Goal: Task Accomplishment & Management: Manage account settings

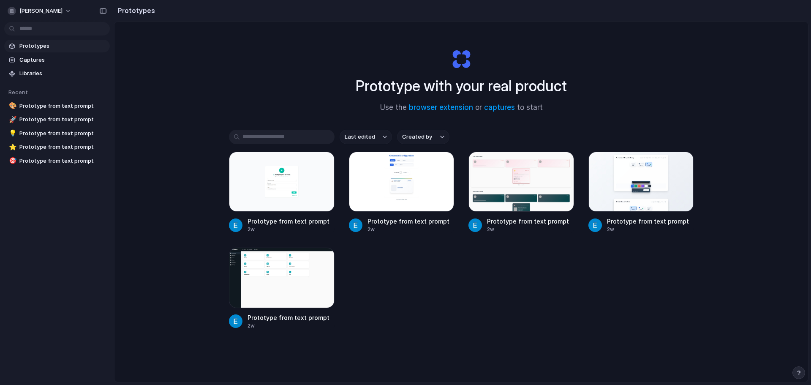
click at [39, 47] on span "Prototypes" at bounding box center [62, 46] width 87 height 8
click at [60, 9] on span "[PERSON_NAME]" at bounding box center [40, 11] width 43 height 8
click at [227, 49] on div "Settings Invite members Change theme Sign out" at bounding box center [405, 192] width 811 height 385
click at [60, 13] on span "[PERSON_NAME]" at bounding box center [40, 11] width 43 height 8
click at [41, 71] on span "Sign out" at bounding box center [30, 70] width 22 height 8
